Goal: Check status: Check status

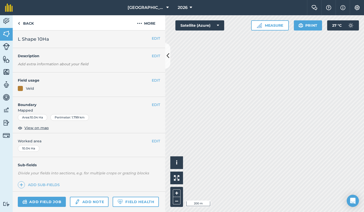
click at [139, 194] on div "Add field job Add note Field Health" at bounding box center [89, 201] width 152 height 21
click at [5, 22] on img at bounding box center [6, 21] width 7 height 8
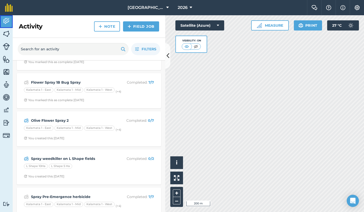
scroll to position [29, 0]
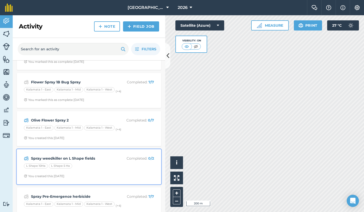
click at [99, 155] on div "Spray weedkiller on L Shape fields Completed : 0 / 2" at bounding box center [89, 158] width 130 height 6
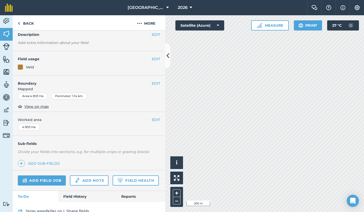
scroll to position [46, 0]
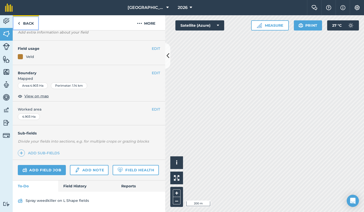
click at [23, 22] on link "Back" at bounding box center [26, 22] width 26 height 15
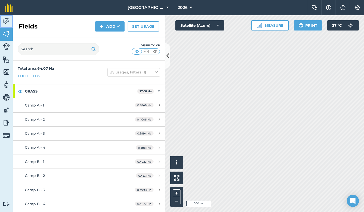
click at [7, 21] on img at bounding box center [6, 21] width 7 height 8
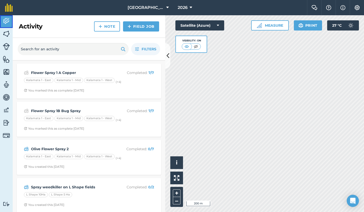
scroll to position [42, 0]
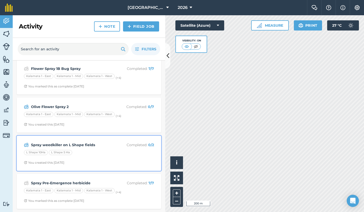
click at [107, 152] on div "L Shape 10Ha L Shape 5 Ha" at bounding box center [89, 153] width 130 height 7
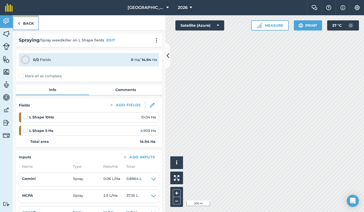
click at [19, 23] on img at bounding box center [19, 23] width 2 height 6
